Goal: Information Seeking & Learning: Learn about a topic

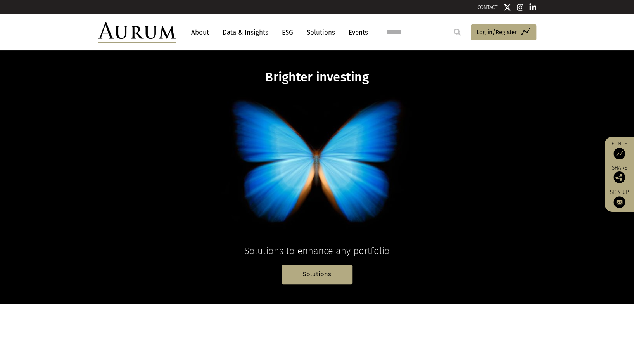
click at [232, 30] on link "Data & Insights" at bounding box center [246, 32] width 54 height 14
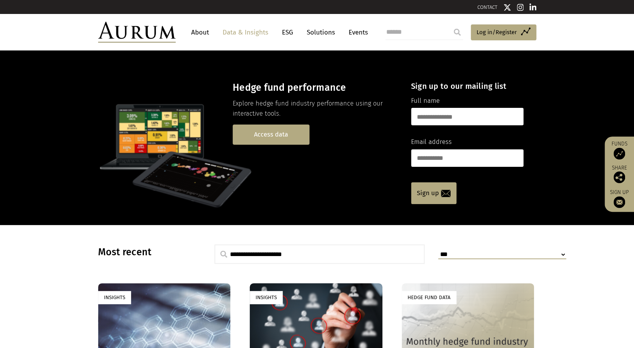
click at [270, 131] on link "Access data" at bounding box center [271, 135] width 77 height 20
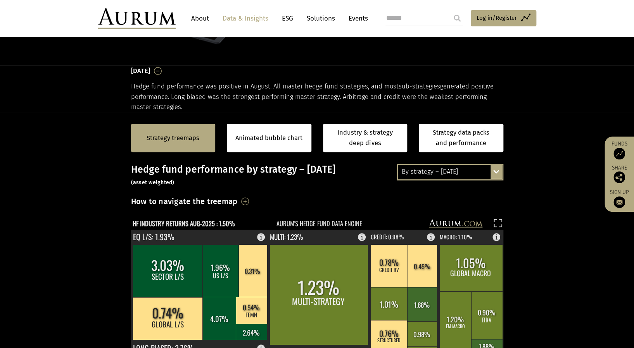
scroll to position [116, 0]
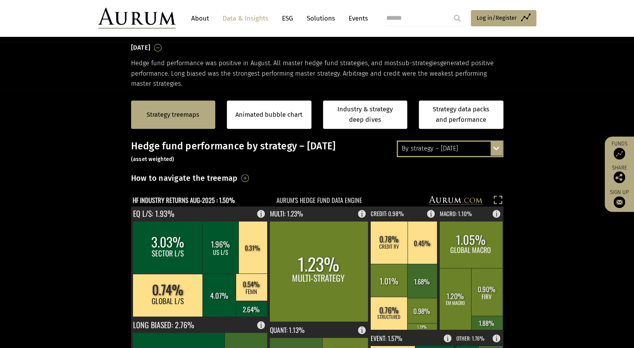
click at [496, 149] on div "By strategy – August 2025 By strategy – August 2025 By strategy – year to date …" at bounding box center [450, 148] width 107 height 16
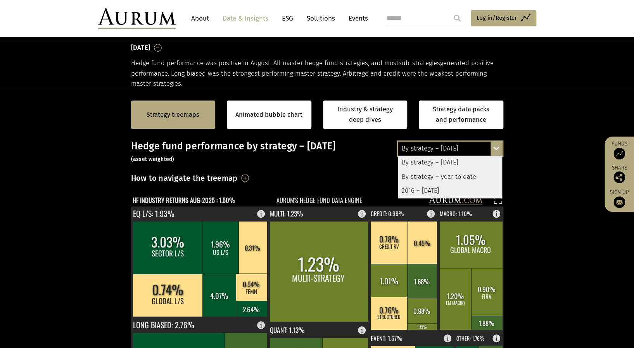
click at [449, 175] on div "By strategy – year to date" at bounding box center [450, 177] width 104 height 14
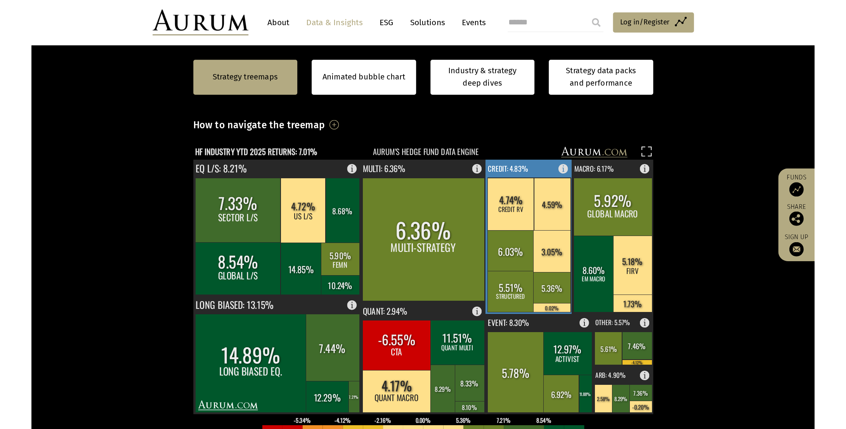
scroll to position [194, 0]
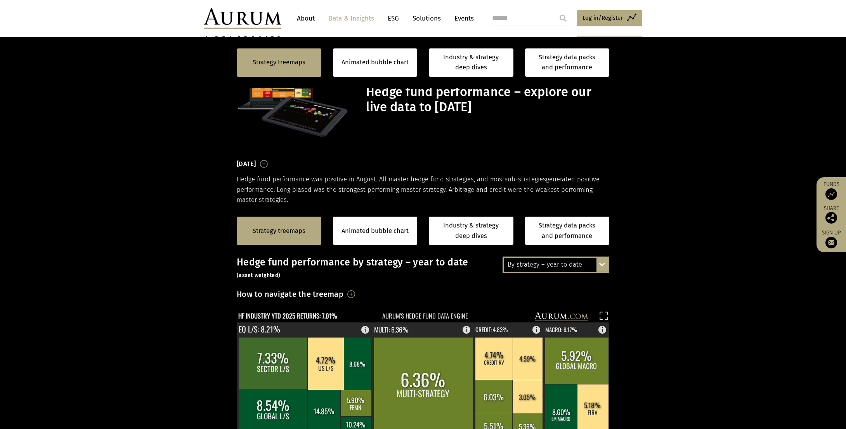
scroll to position [194, 0]
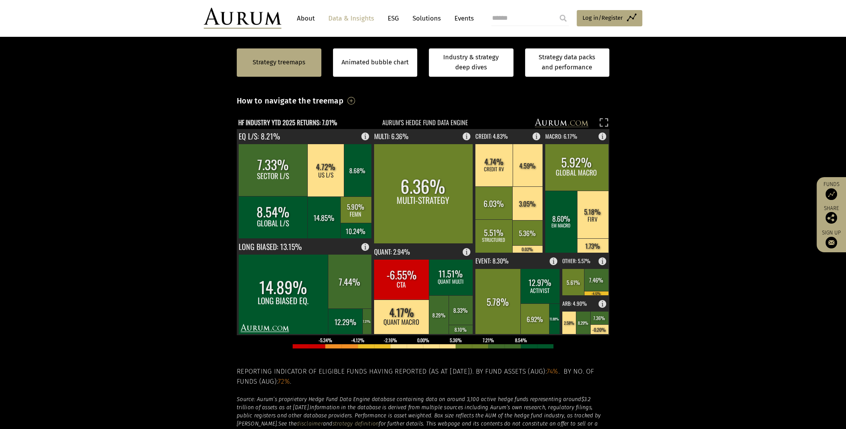
drag, startPoint x: 667, startPoint y: 167, endPoint x: 667, endPoint y: 162, distance: 5.0
click at [667, 167] on section "Strategy treemaps Animated bubble chart Industry & strategy deep dives Strategy…" at bounding box center [423, 254] width 846 height 485
